Goal: Task Accomplishment & Management: Manage account settings

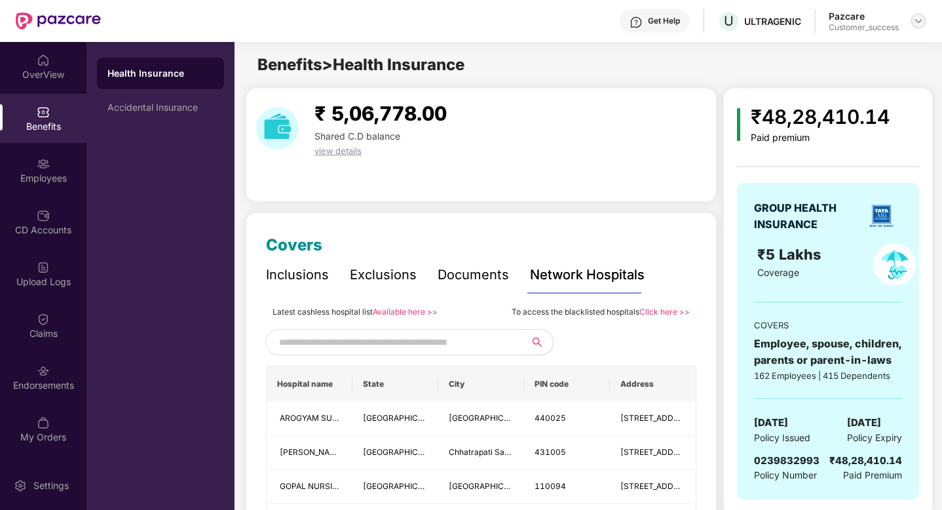
click at [915, 19] on img at bounding box center [918, 21] width 10 height 10
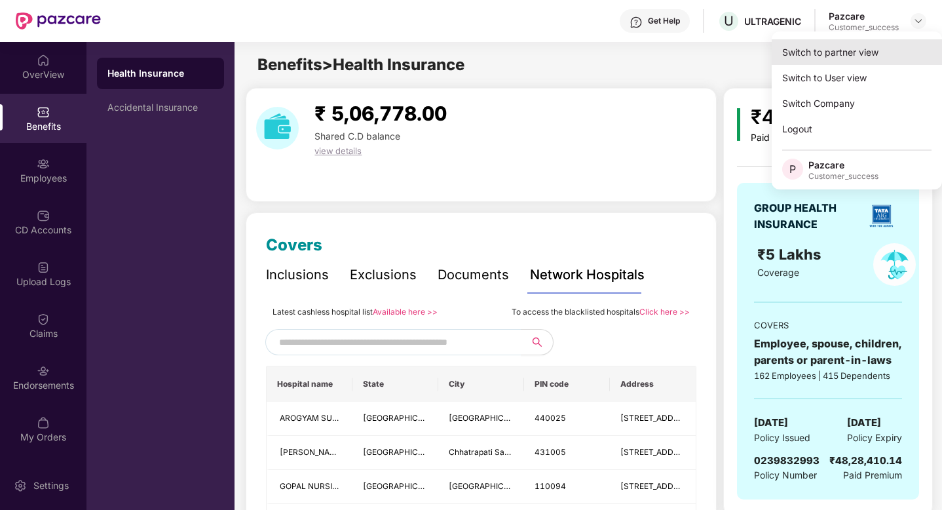
click at [887, 41] on div "Switch to partner view" at bounding box center [857, 52] width 170 height 26
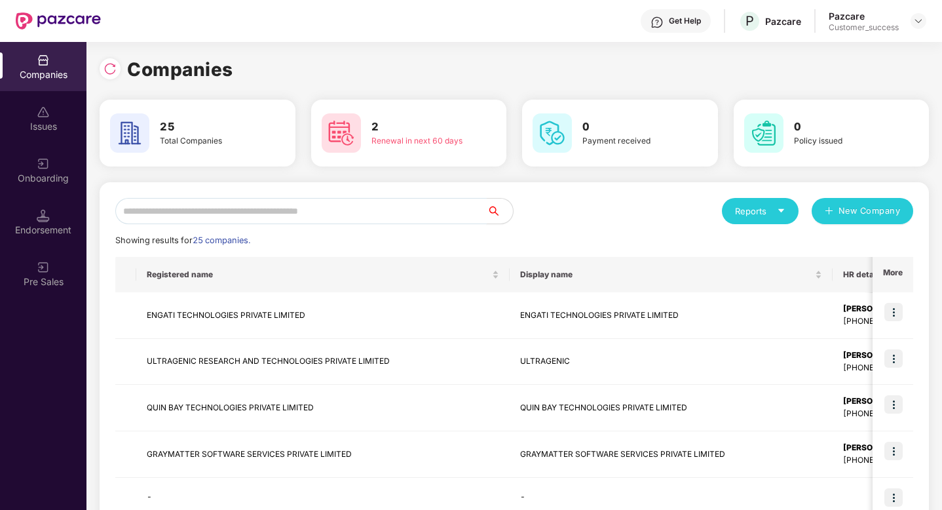
click at [221, 220] on input "text" at bounding box center [300, 211] width 371 height 26
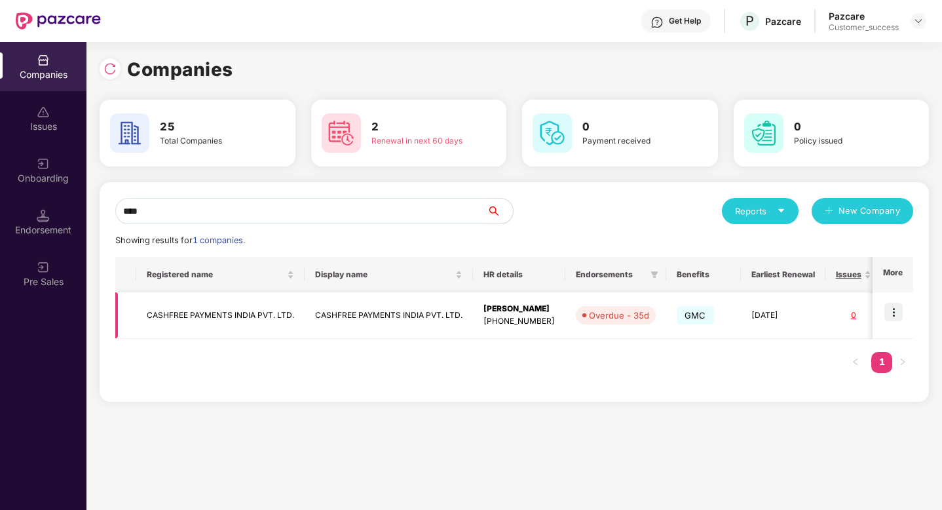
type input "****"
click at [897, 314] on img at bounding box center [893, 312] width 18 height 18
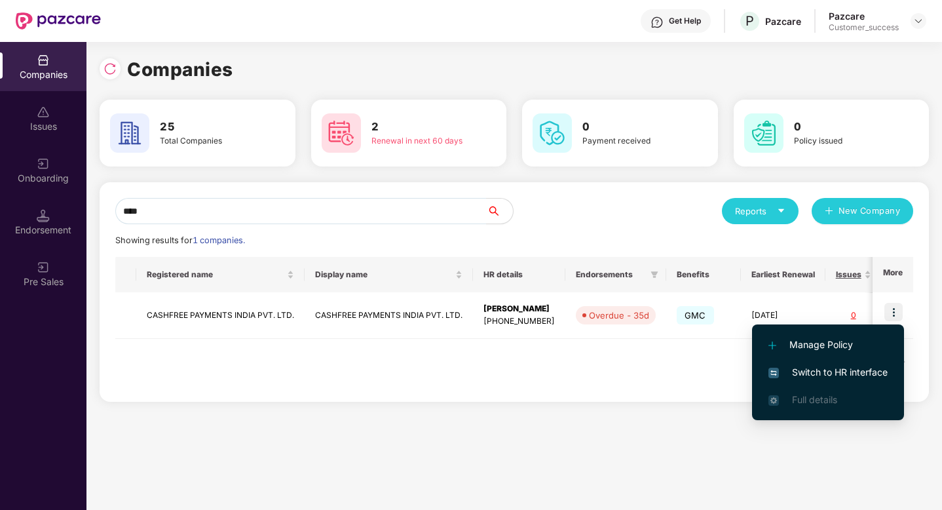
click at [866, 366] on span "Switch to HR interface" at bounding box center [827, 372] width 119 height 14
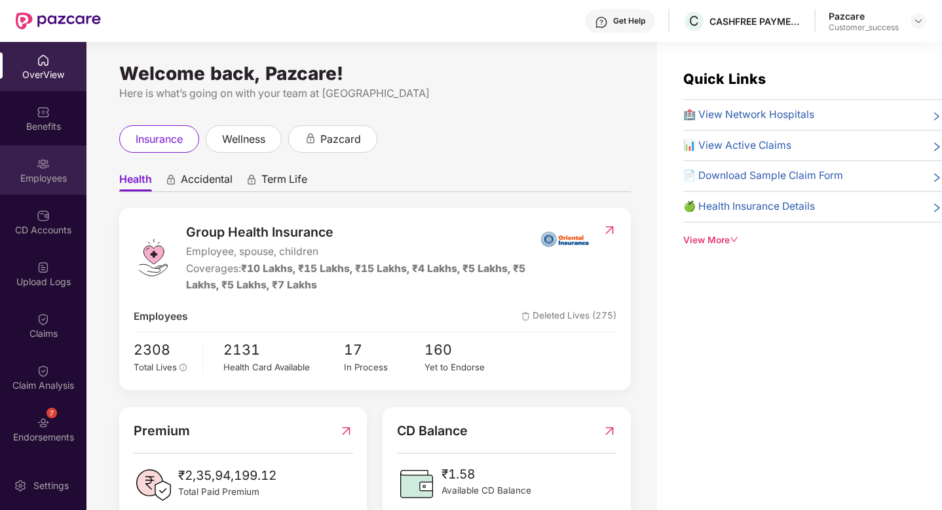
click at [20, 174] on div "Employees" at bounding box center [43, 178] width 86 height 13
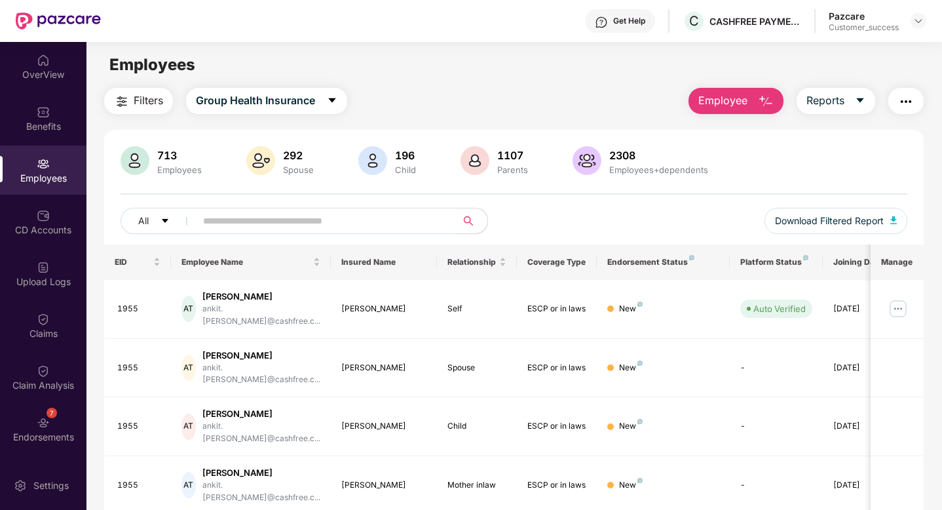
click at [221, 219] on input "text" at bounding box center [320, 221] width 235 height 20
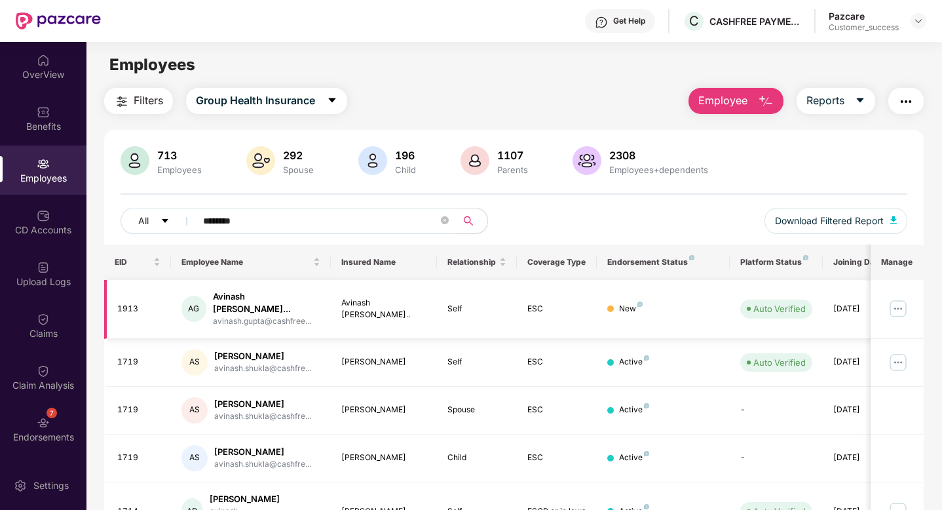
type input "*******"
click at [900, 308] on img at bounding box center [898, 308] width 21 height 21
click at [416, 303] on div "Avinash [PERSON_NAME].." at bounding box center [384, 309] width 86 height 25
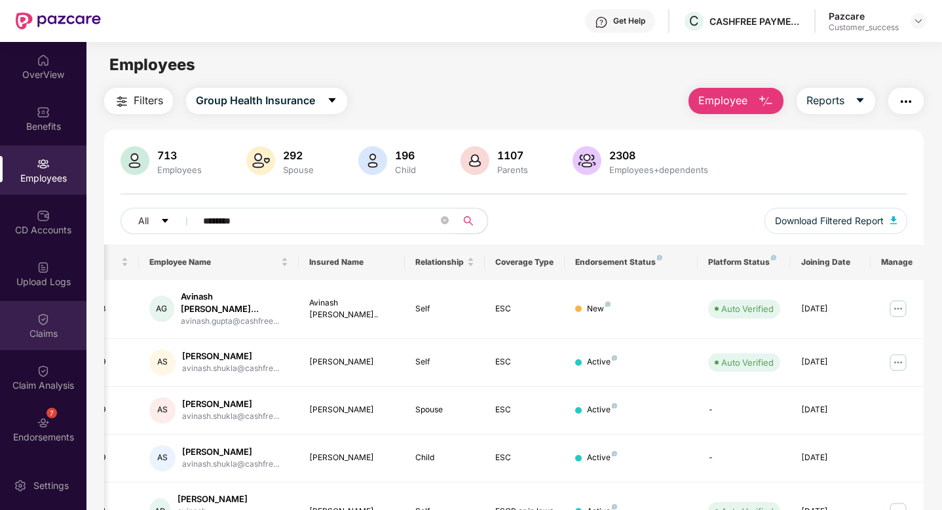
scroll to position [47, 0]
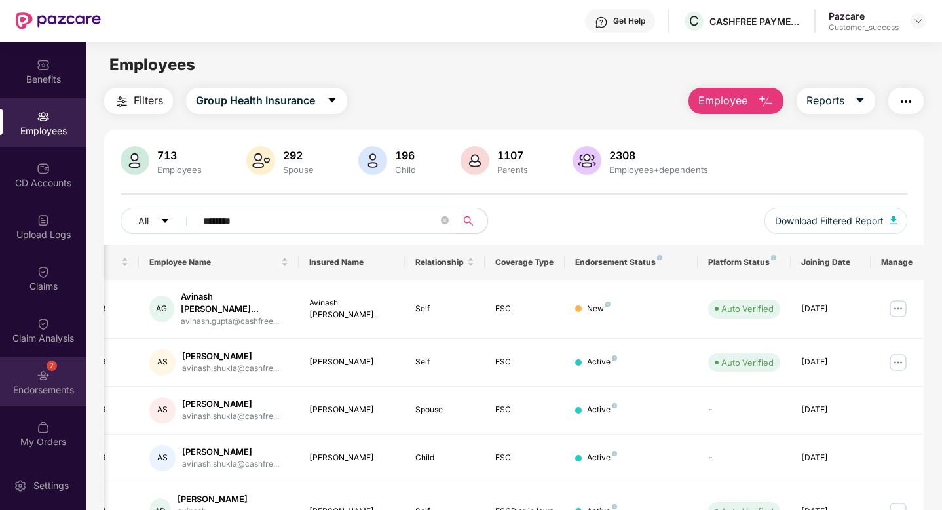
click at [41, 360] on div "7 Endorsements" at bounding box center [43, 381] width 86 height 49
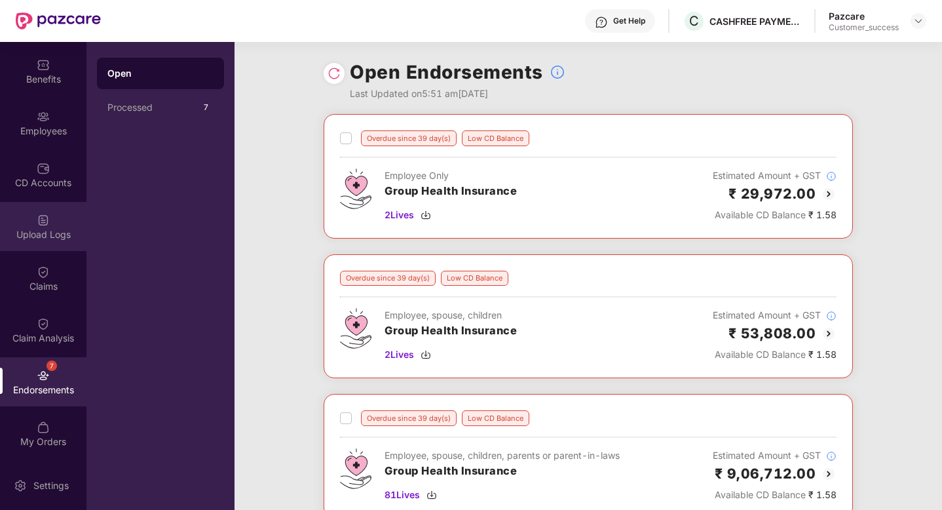
click at [38, 220] on img at bounding box center [43, 220] width 13 height 13
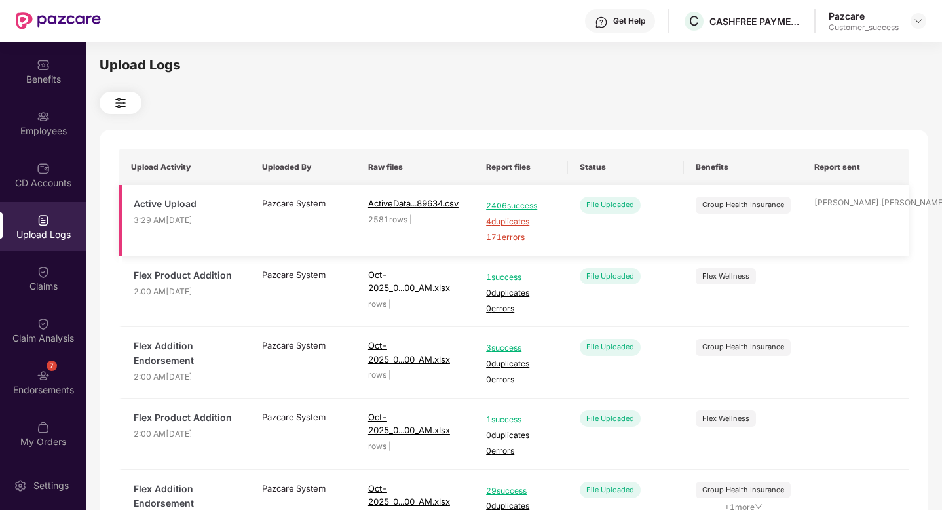
click at [496, 239] on span "171 errors" at bounding box center [521, 237] width 70 height 12
